Goal: Task Accomplishment & Management: Complete application form

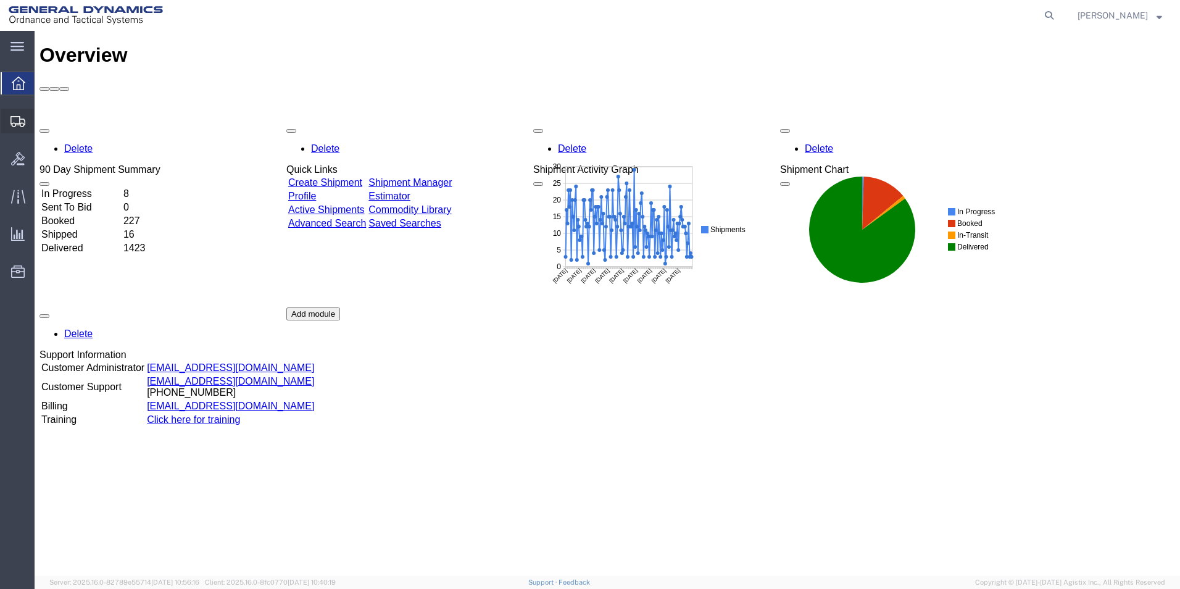
click at [0, 0] on span "Create Shipment" at bounding box center [0, 0] width 0 height 0
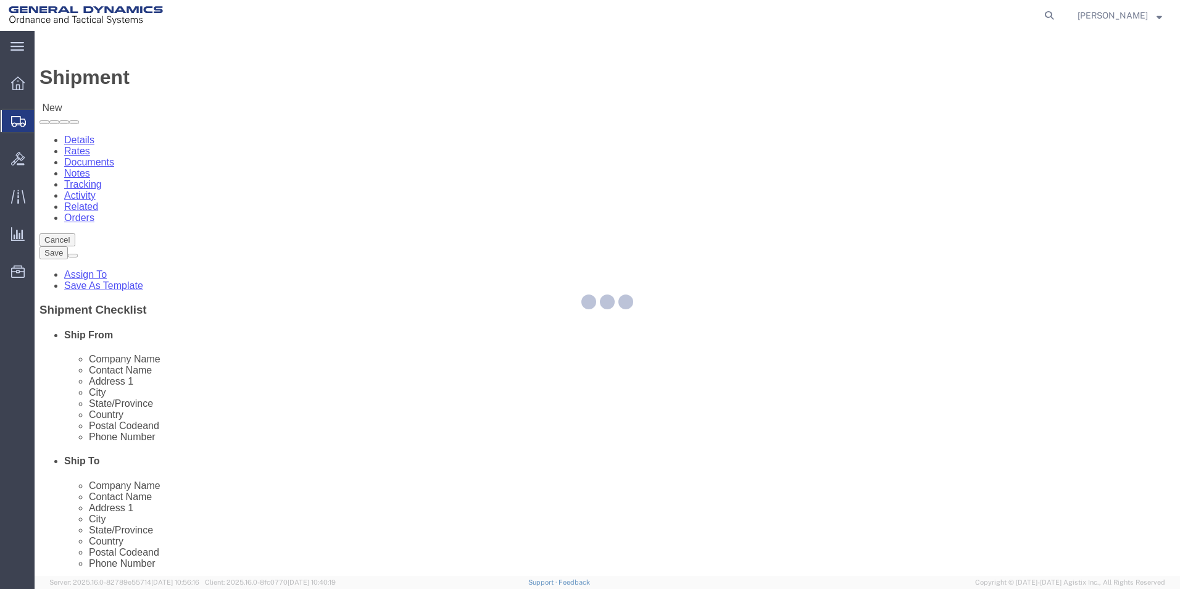
select select
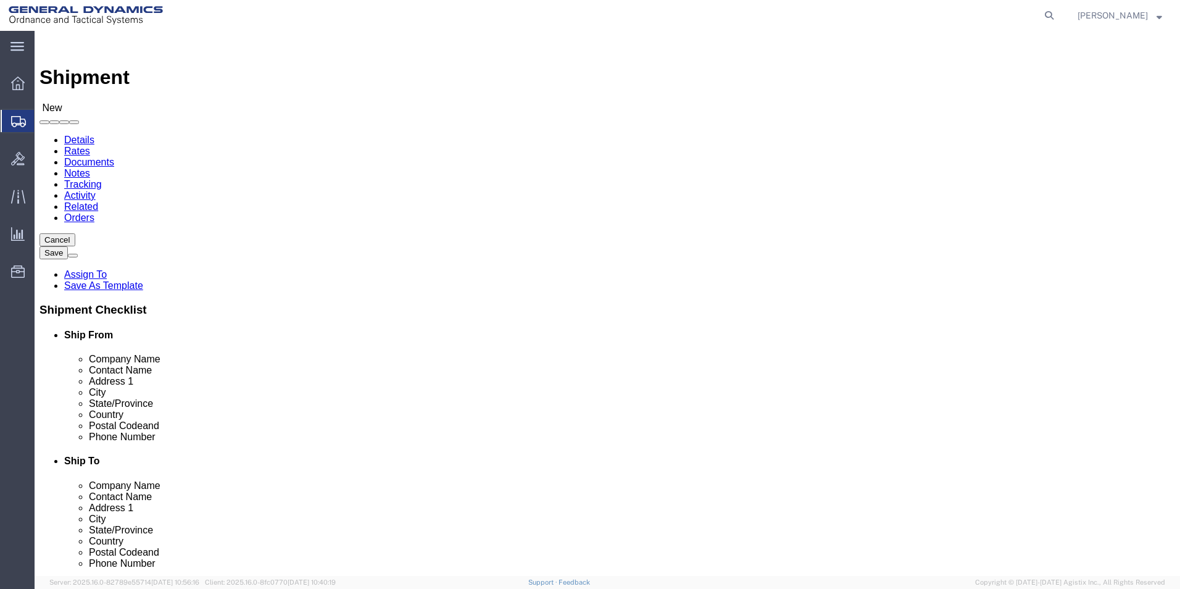
select select "MYPROFILE"
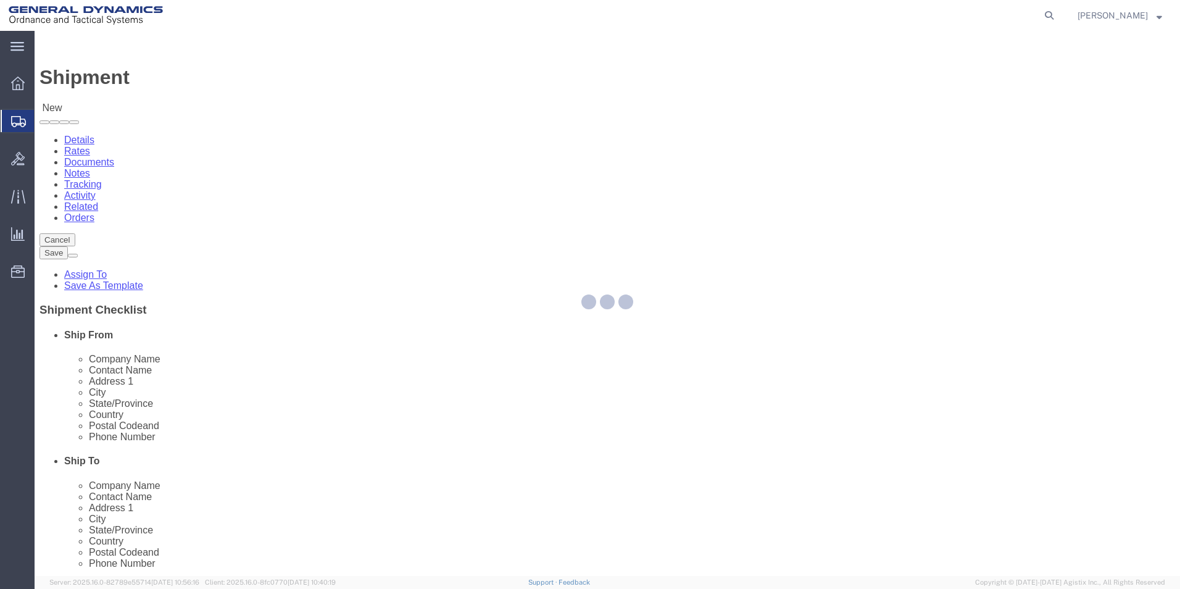
select select "PA"
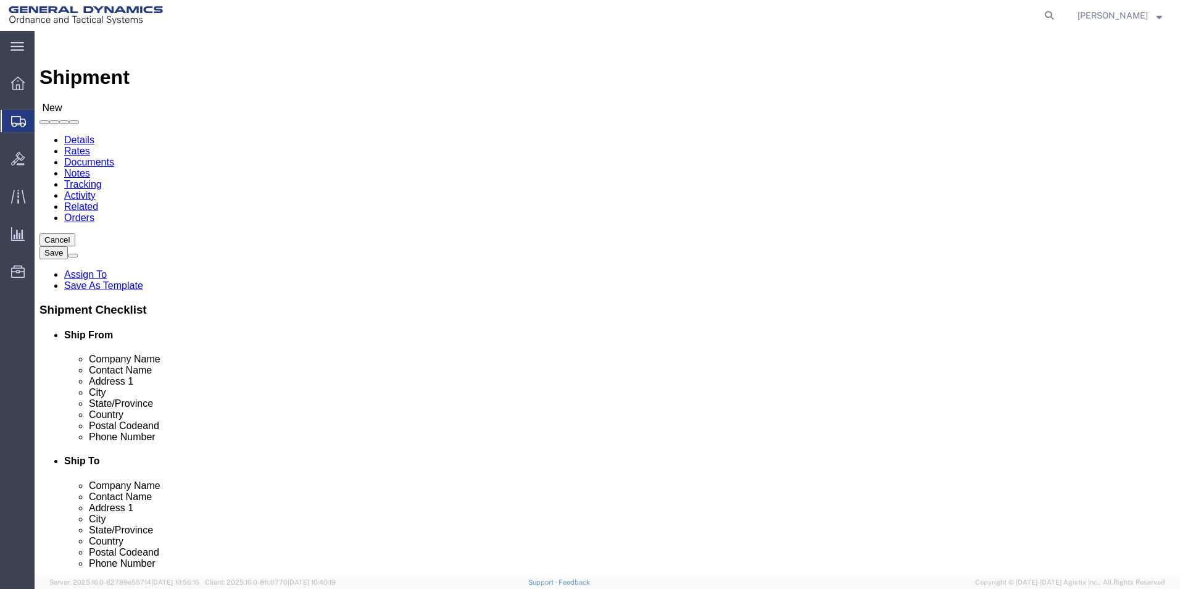
click input "text"
paste input "Alpha 1 Induction"
type input "Alpha 1 Induction"
click input "text"
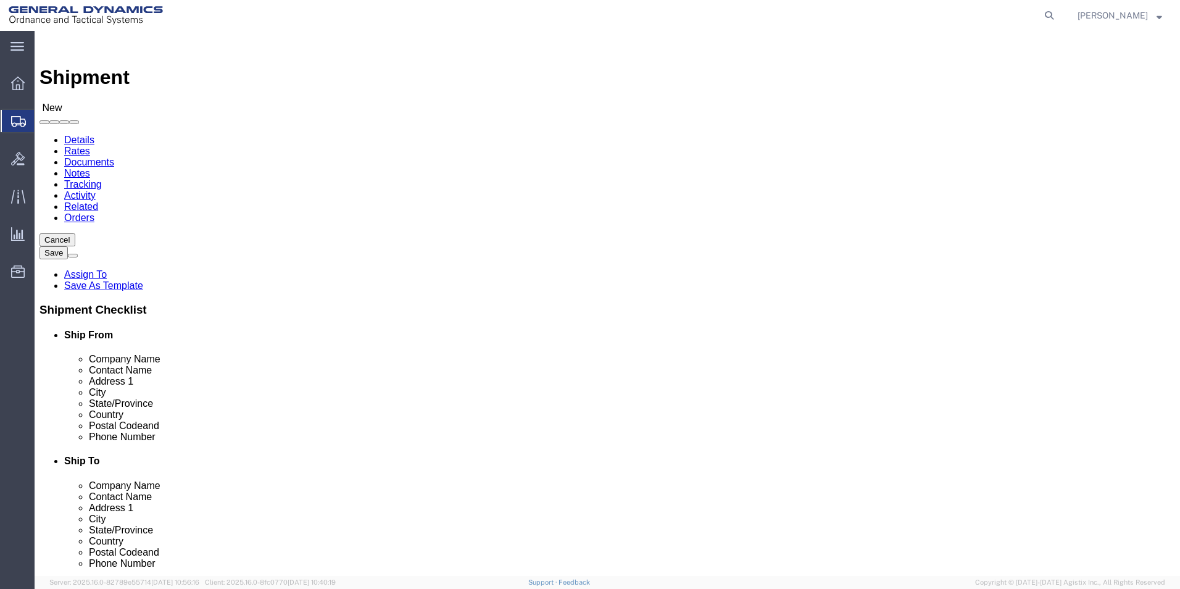
paste input "[PERSON_NAME] Traverse"
click input "[PERSON_NAME] Traverse"
type input "[PERSON_NAME]"
click input "text"
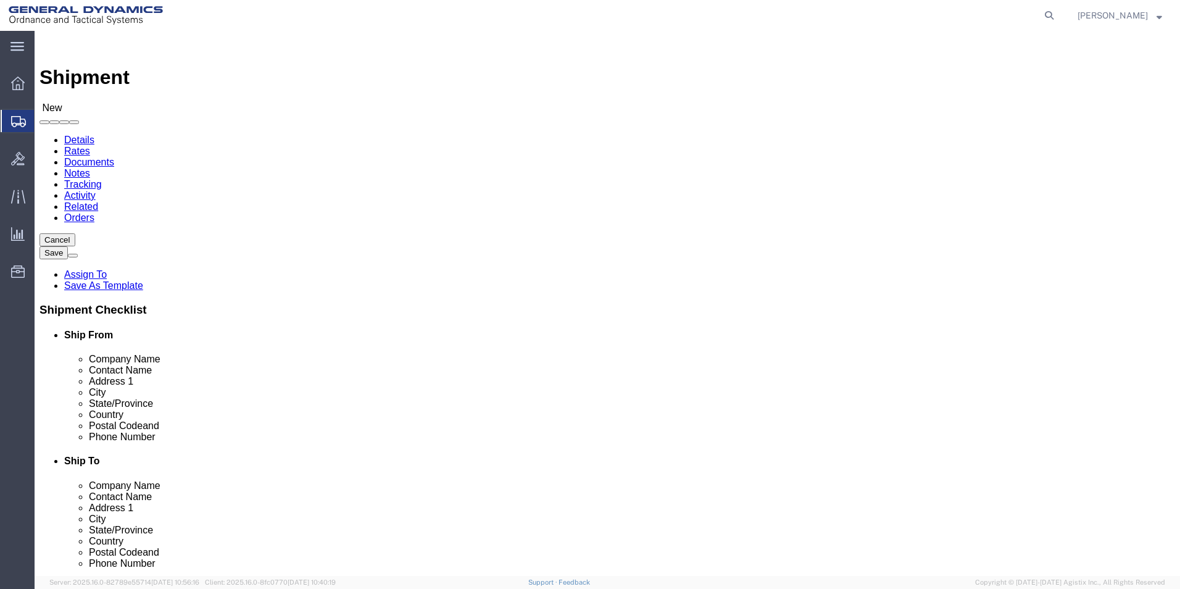
paste input "[STREET_ADDRESS]"
type input "[STREET_ADDRESS]"
click input "text"
type input "Columbus"
click input "Alpha 1 Induction"
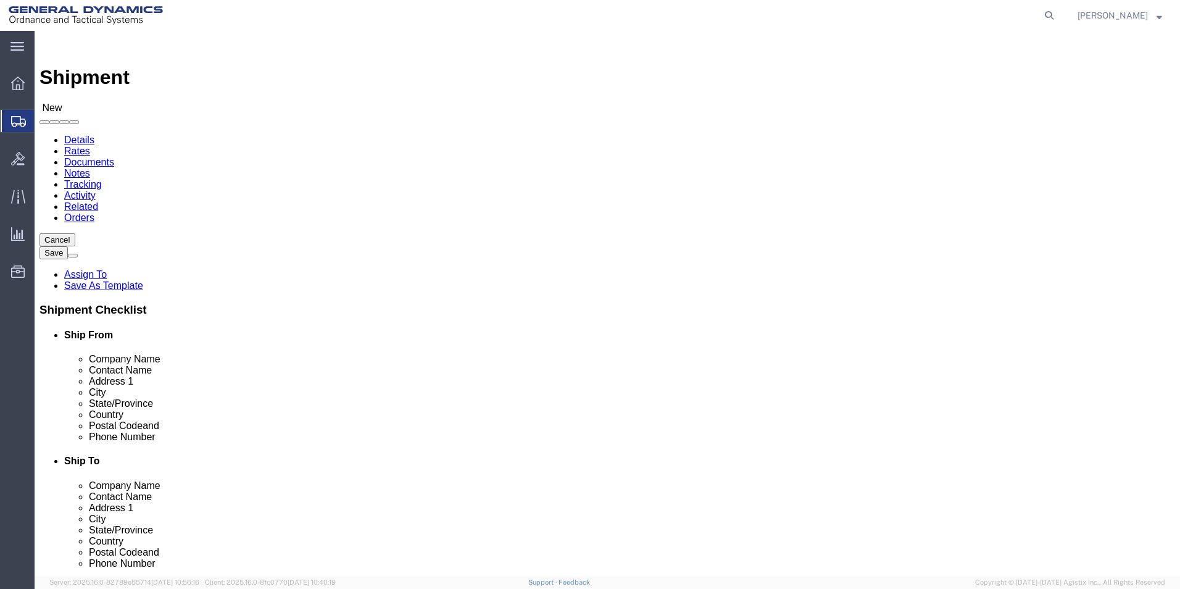
type input "[US_STATE]"
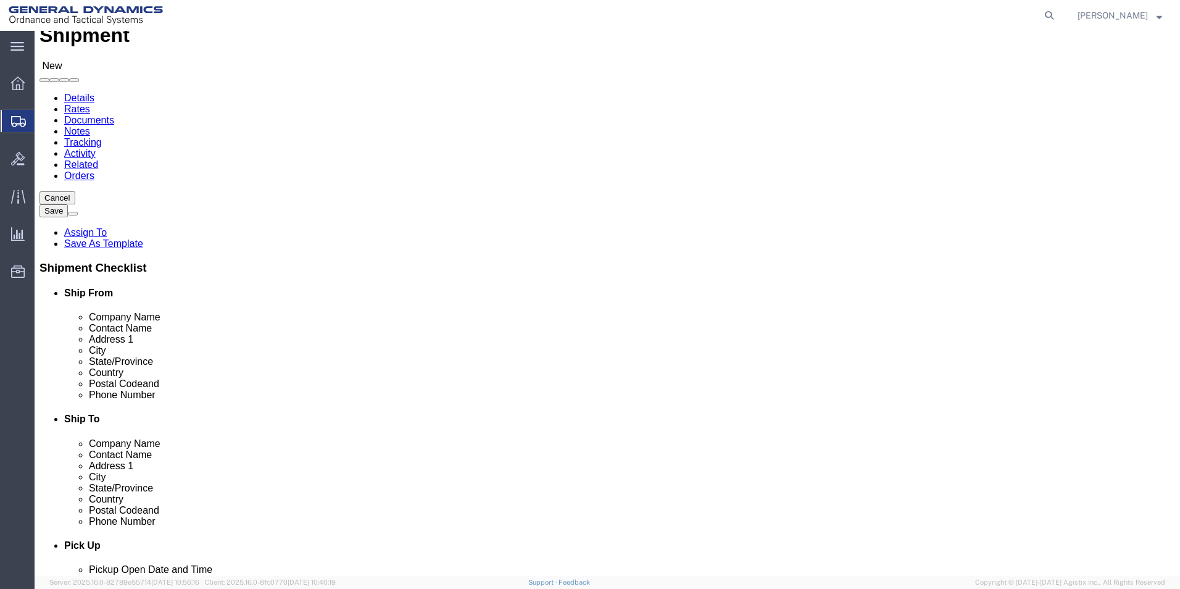
scroll to position [62, 0]
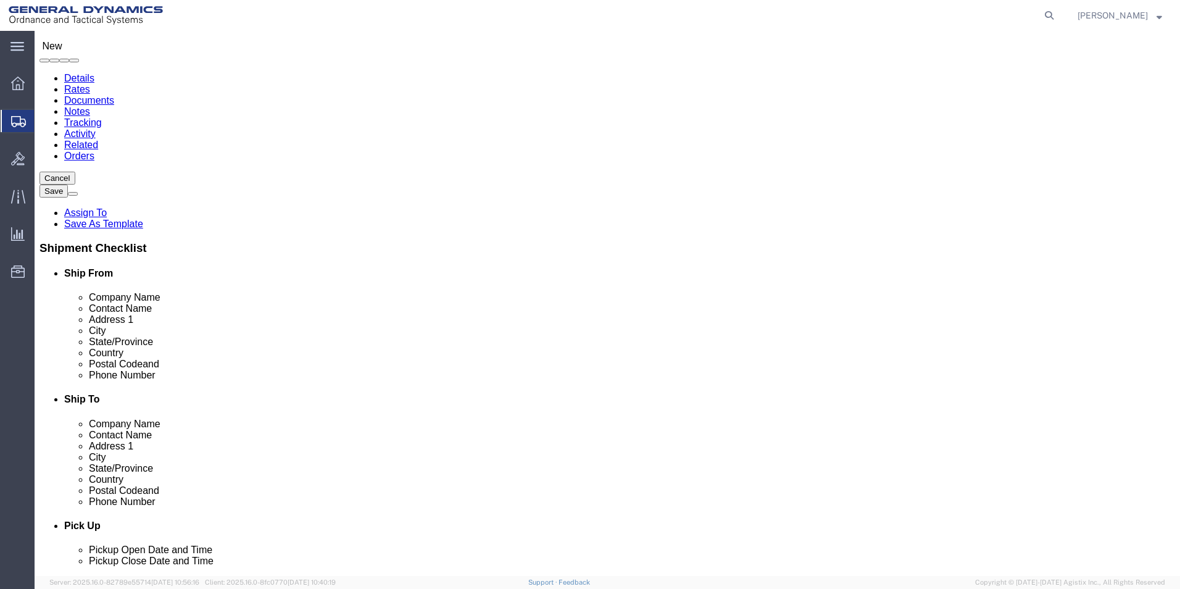
click input "Postal Code"
type input "43209"
click input "text"
paste input "[PHONE_NUMBER]"
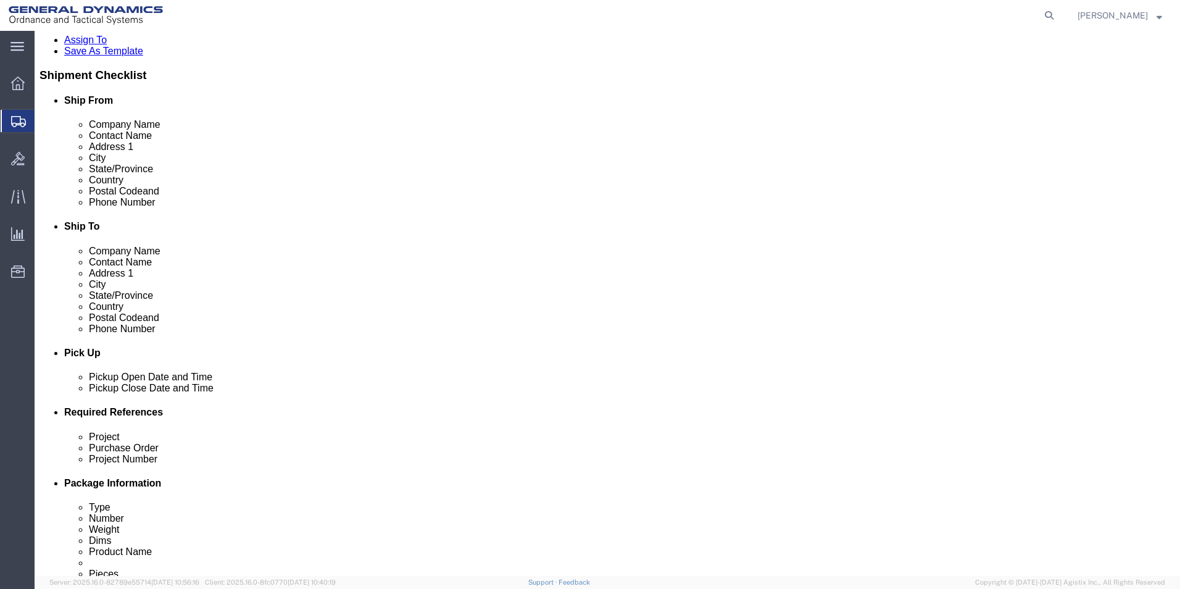
scroll to position [308, 0]
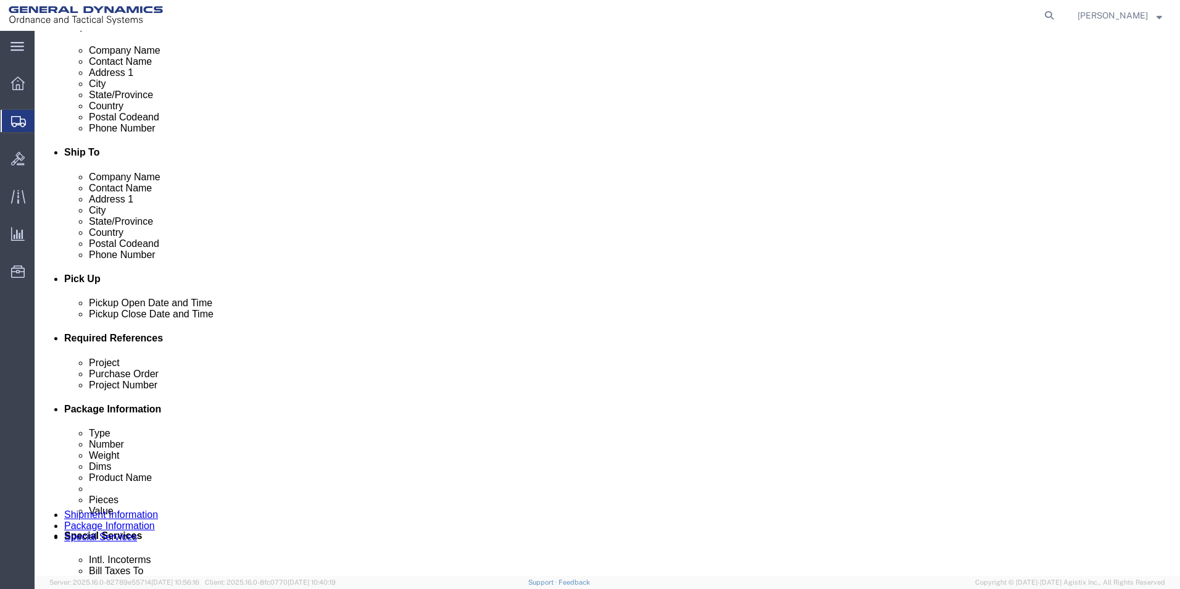
type input "[PHONE_NUMBER]"
click div "[DATE] 1:00 PM"
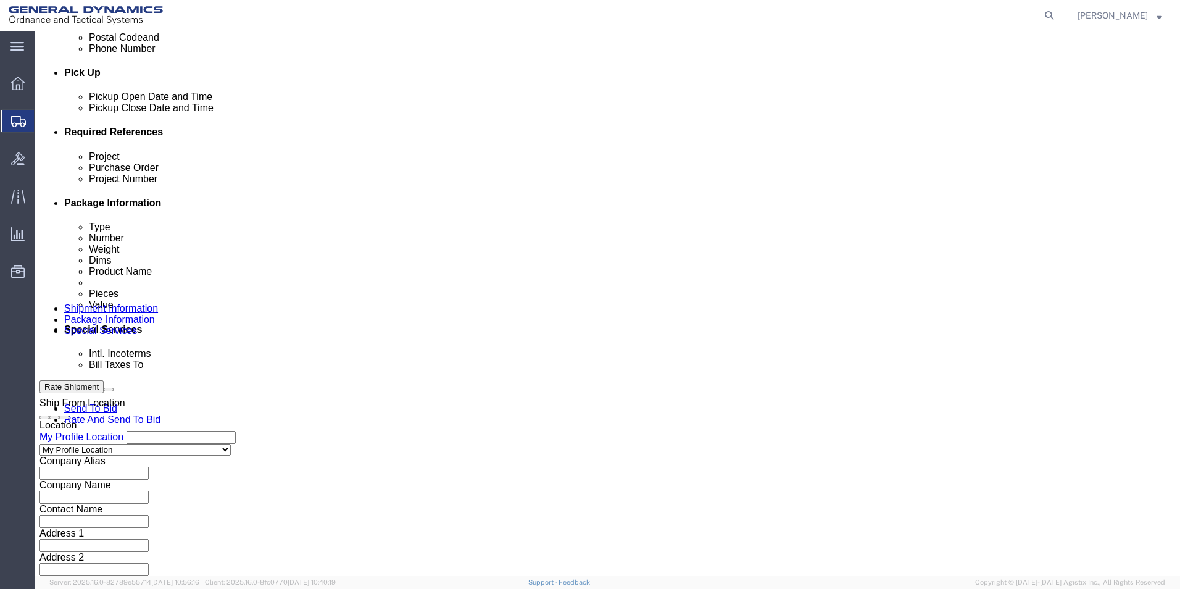
type input "2:00 PM"
click button "Apply"
click input "text"
type input "NA"
click input "text"
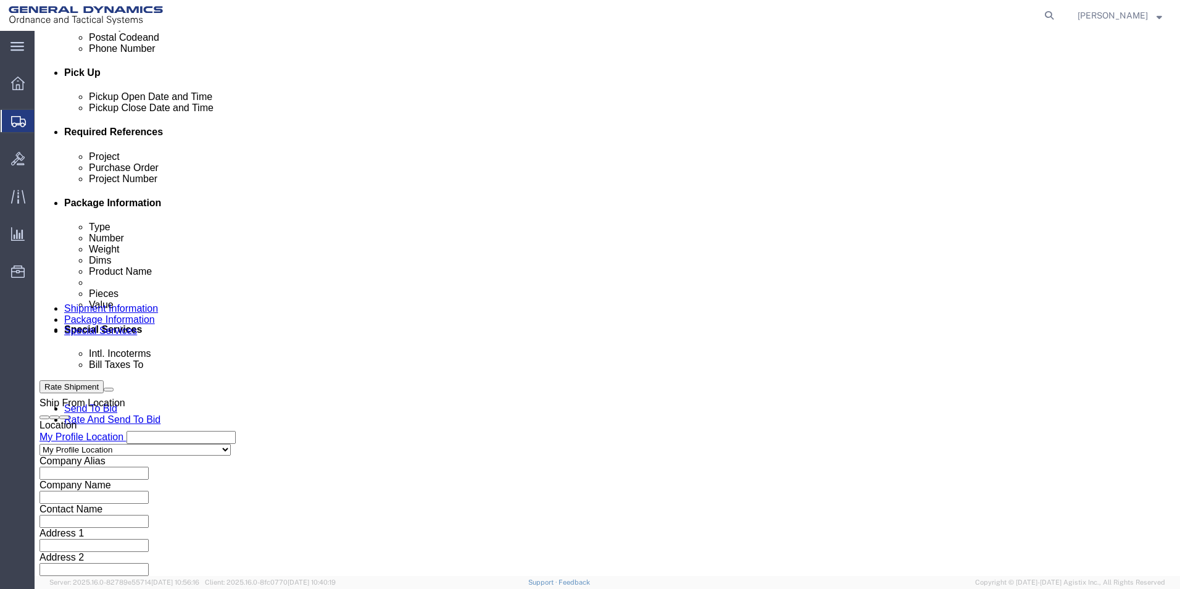
type input "NA"
click input "text"
type input "NA"
click button "Continue"
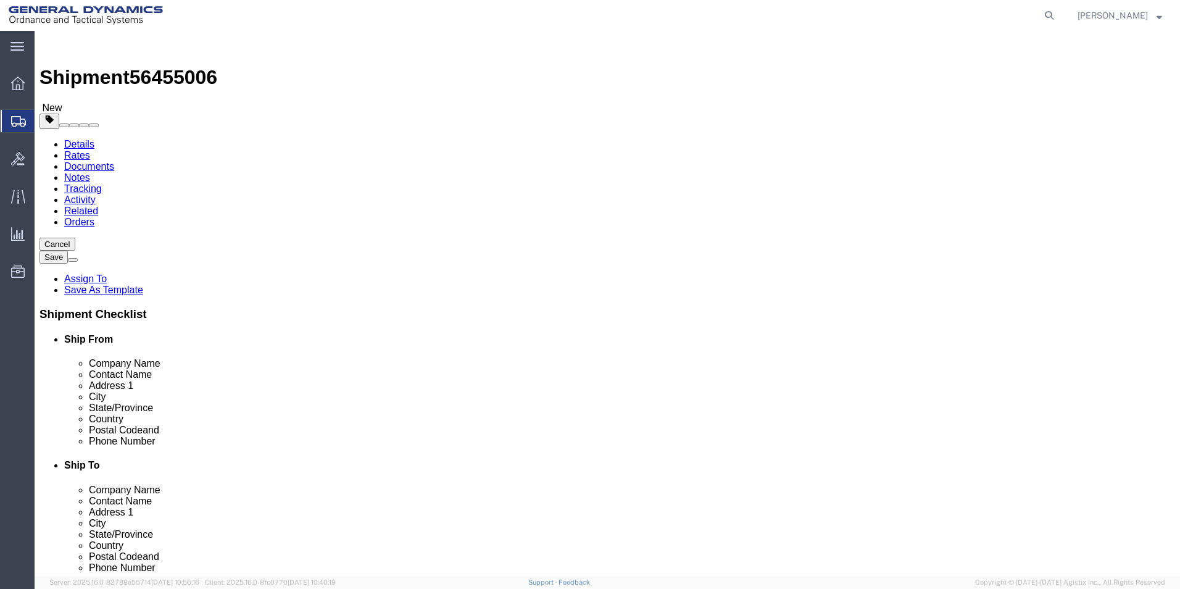
click select "Select Bale(s) Basket(s) Bolt(s) Bottle(s) Buckets Bulk Bundle(s) Can(s) Cardbo…"
select select "PSNS"
click select "Select Bale(s) Basket(s) Bolt(s) Bottle(s) Buckets Bulk Bundle(s) Can(s) Cardbo…"
click input "text"
type input "48"
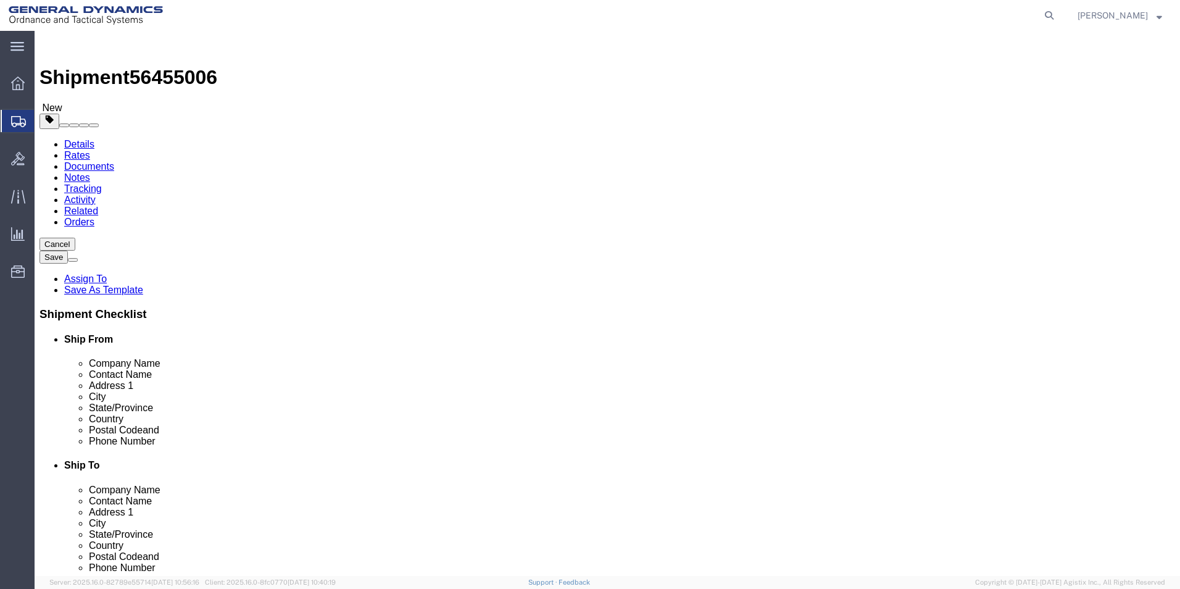
click input "text"
type input "42"
click input "text"
type input "18"
click input "0.00"
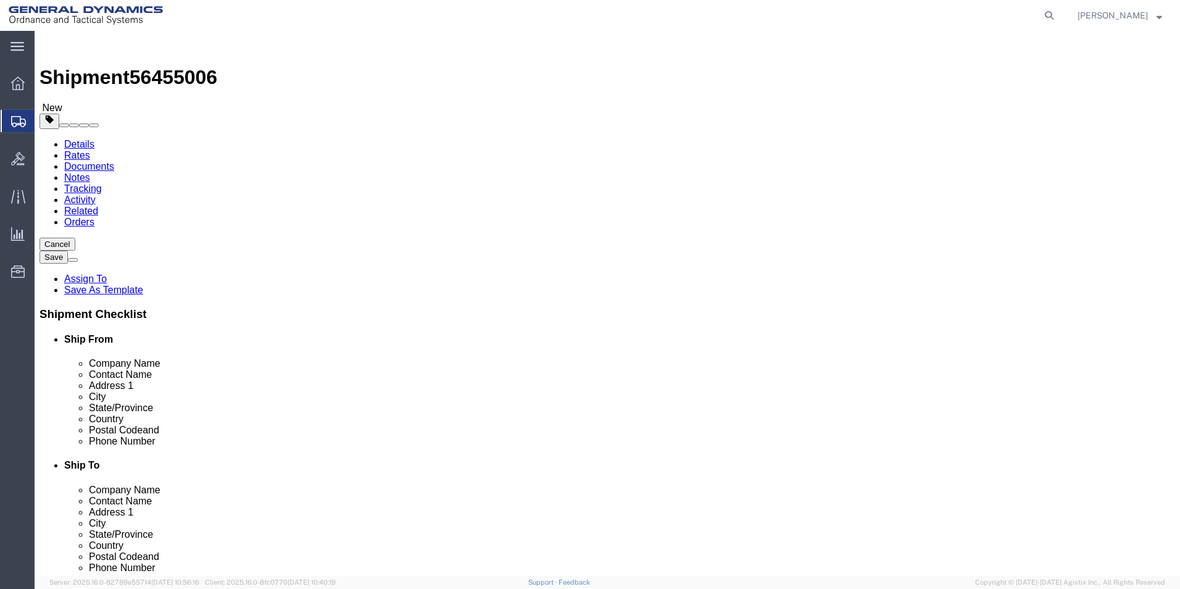
type input "1100.00"
click link "Add Content"
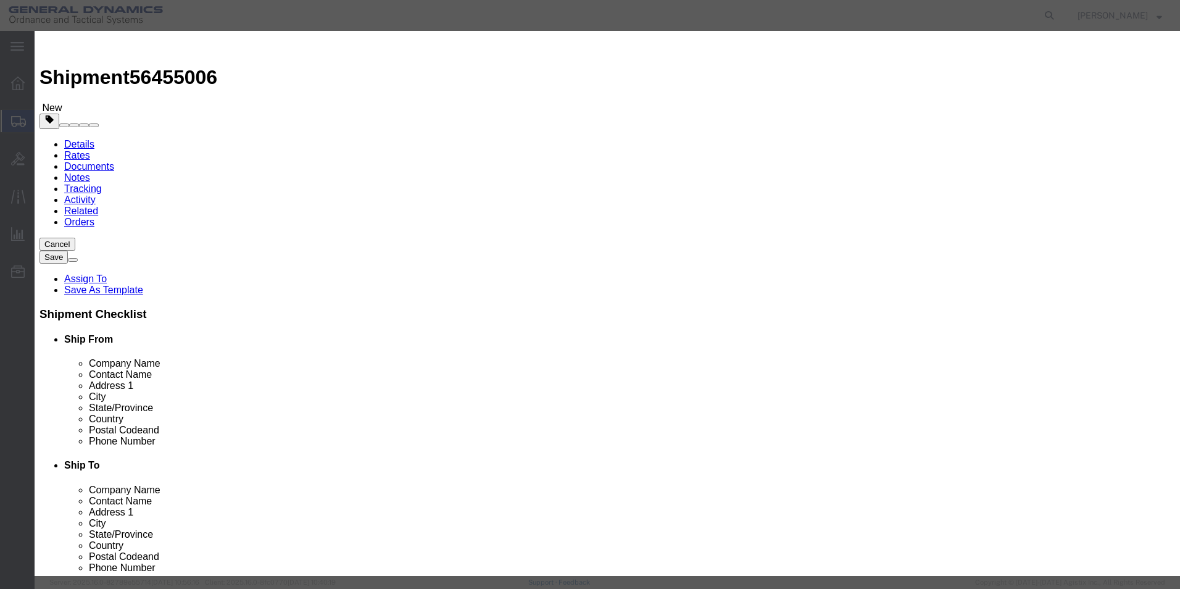
click input "text"
type input "Test Shells"
click input "0"
type input "10"
click div "Product Name Test Shells Pieces 10 Select Bag Barrels 100Board Feet Bottle Box …"
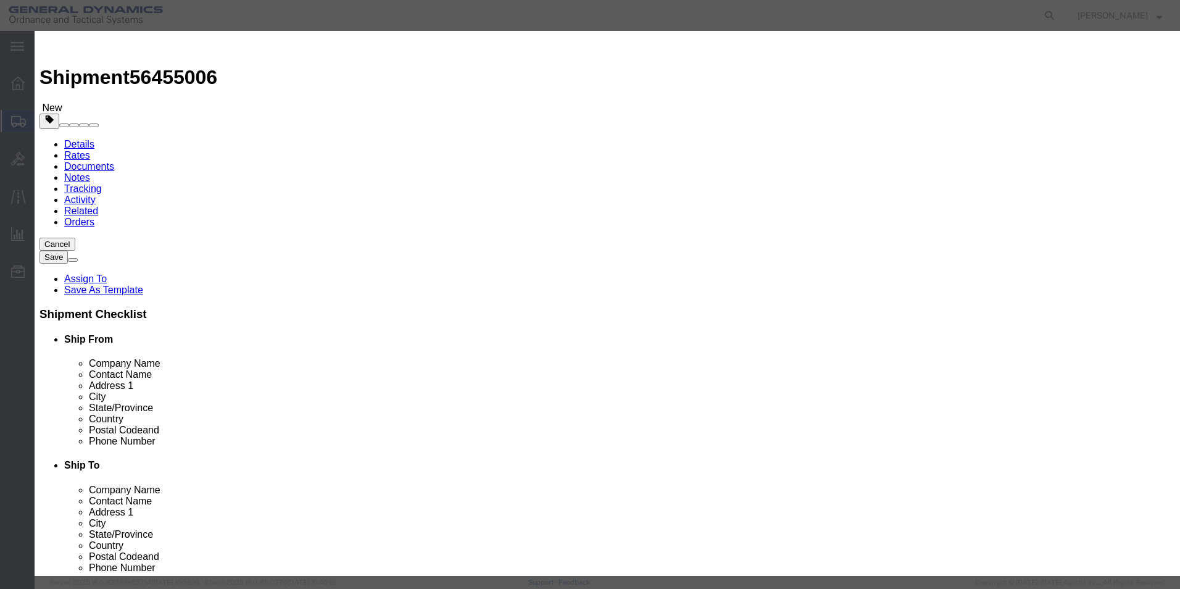
click input "text"
type input "4000"
click select "Select 50 55 60 65 70 85 92.5 100 125 175 250 300 400"
select select "50"
click select "Select 50 55 60 65 70 85 92.5 100 125 175 250 300 400"
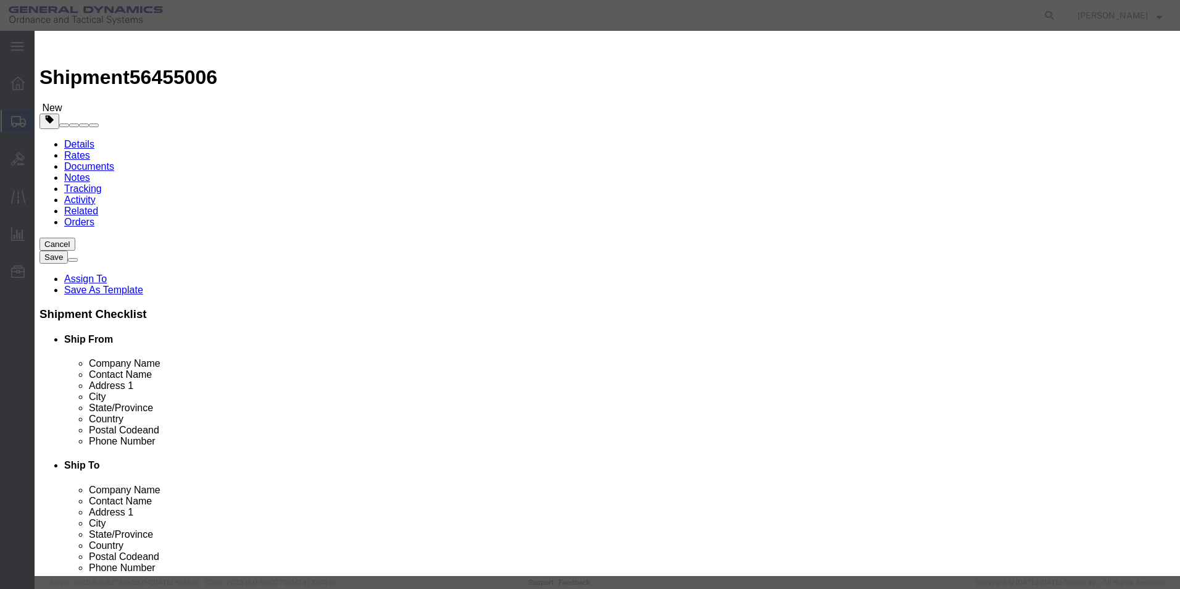
click div "Save & Add Another Save & Close Close"
click button "Save & Close"
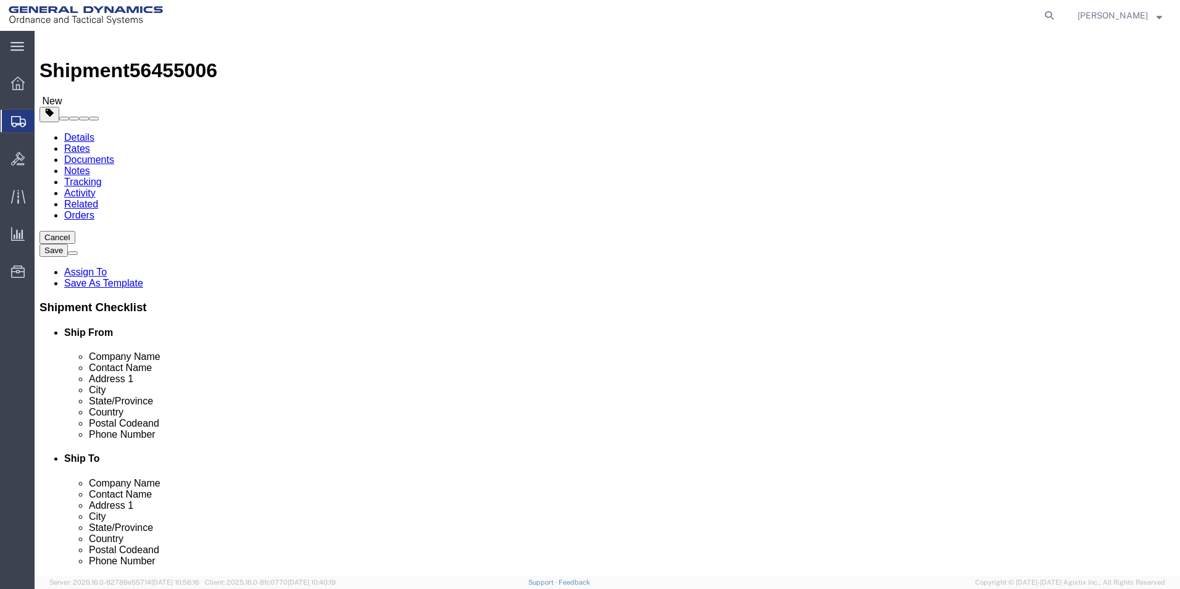
scroll to position [9, 0]
click button "Rate Shipment"
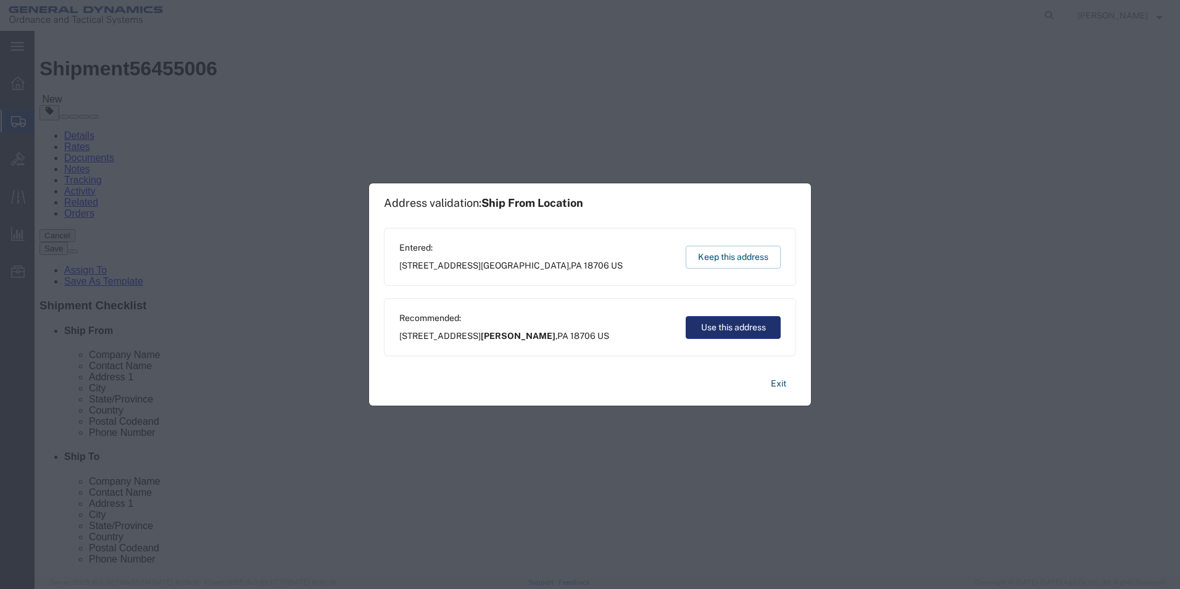
click at [743, 324] on button "Use this address" at bounding box center [732, 327] width 95 height 23
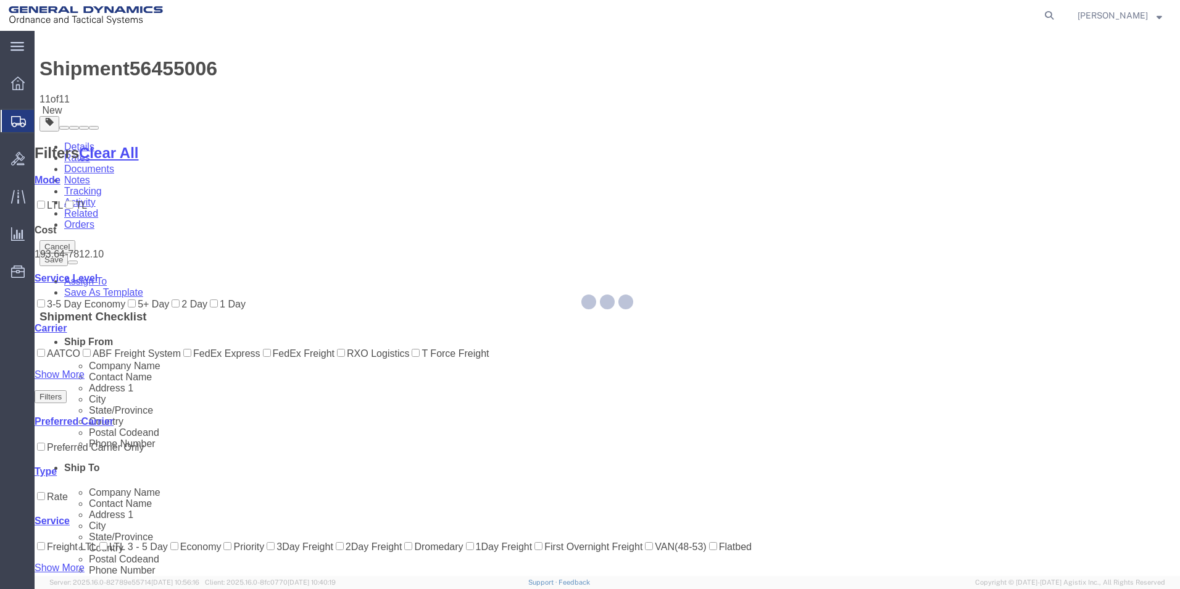
scroll to position [0, 0]
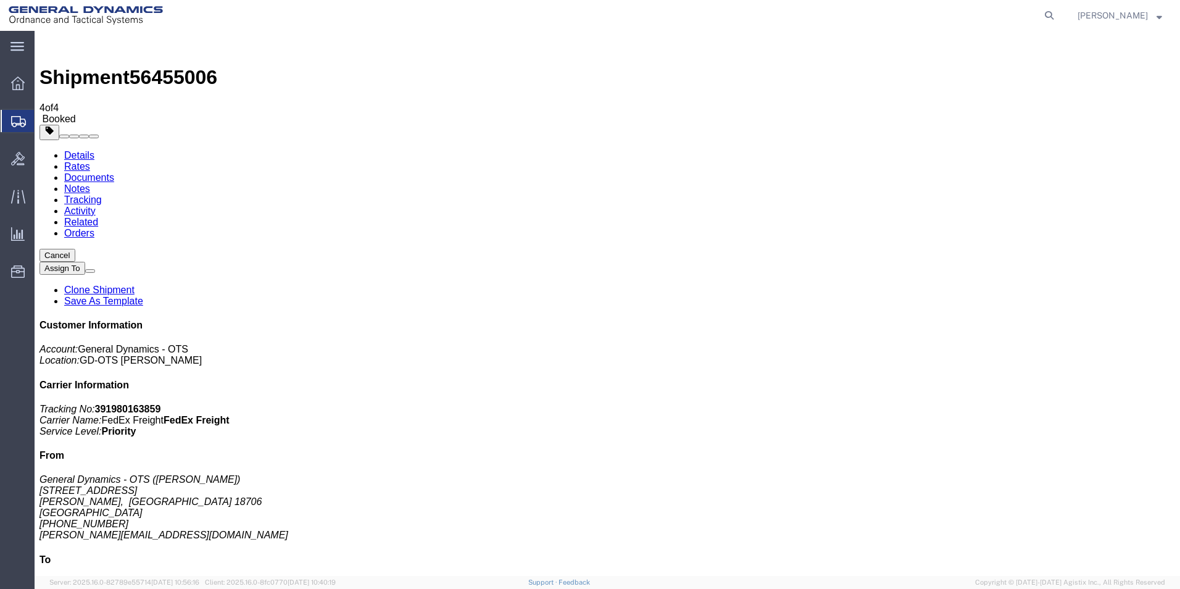
click at [68, 150] on link "Details" at bounding box center [79, 155] width 30 height 10
click link "Schedule pickup request"
